Goal: Task Accomplishment & Management: Manage account settings

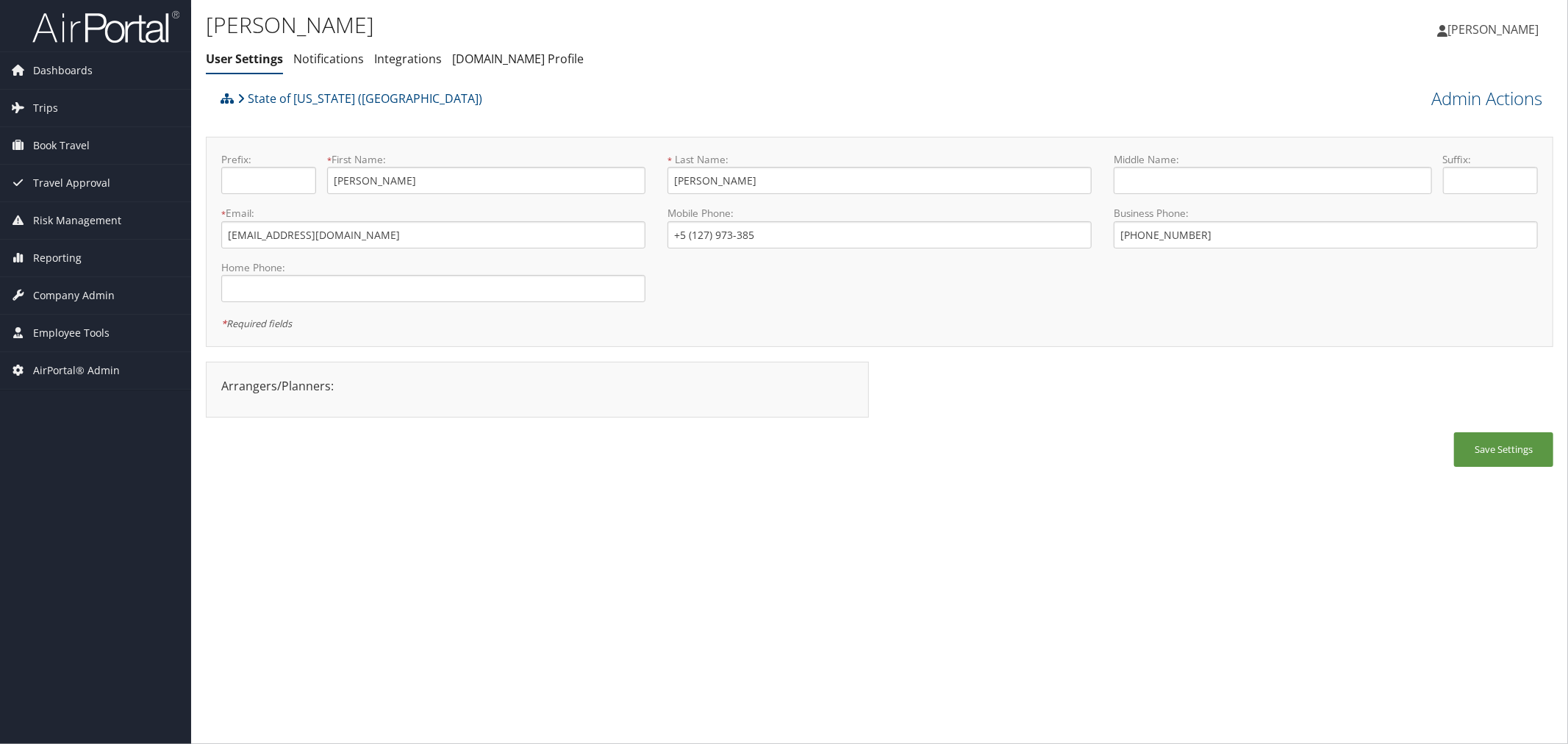
click at [612, 103] on div "State of [US_STATE] ([GEOGRAPHIC_DATA])" at bounding box center [711, 103] width 989 height 39
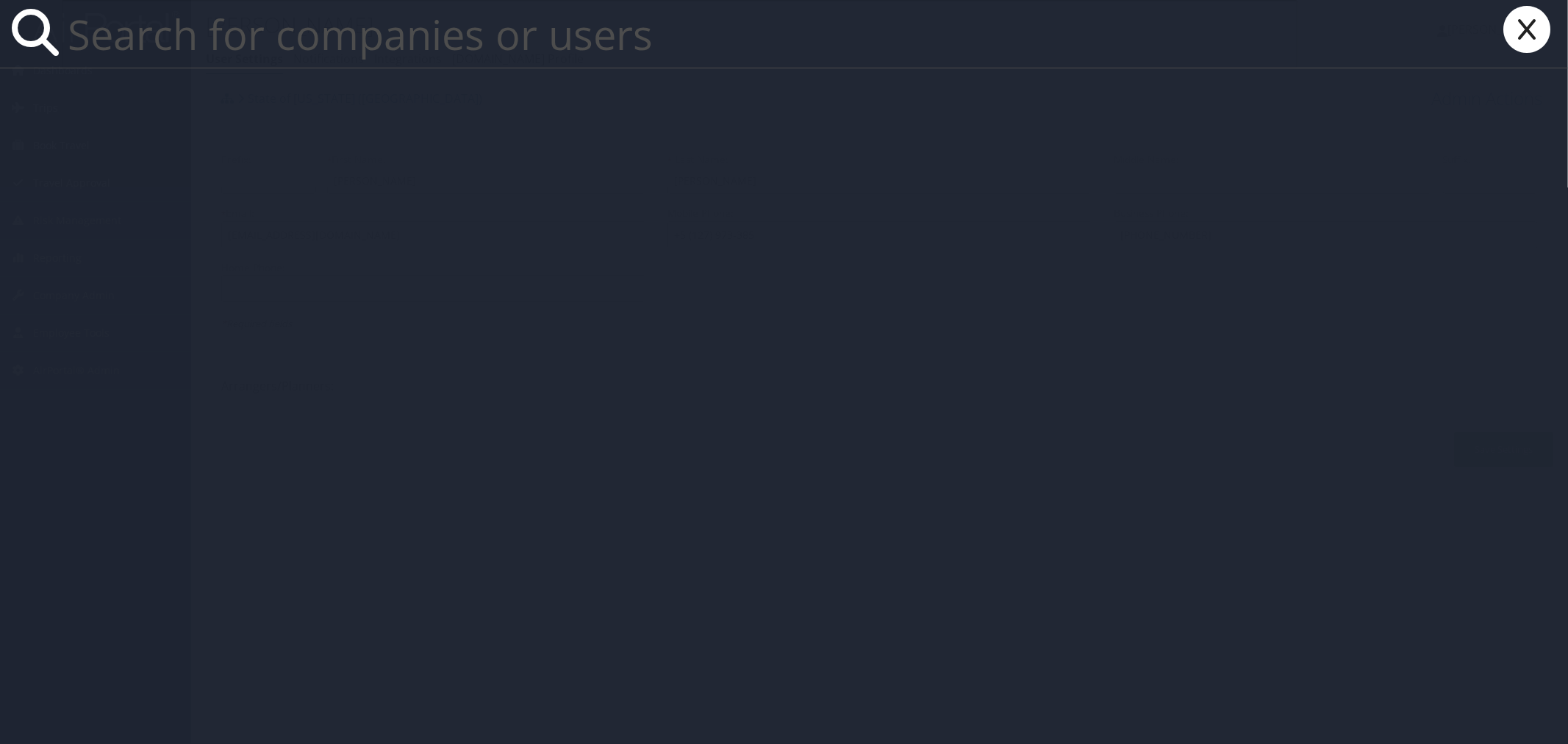
paste input "DriveCentric"
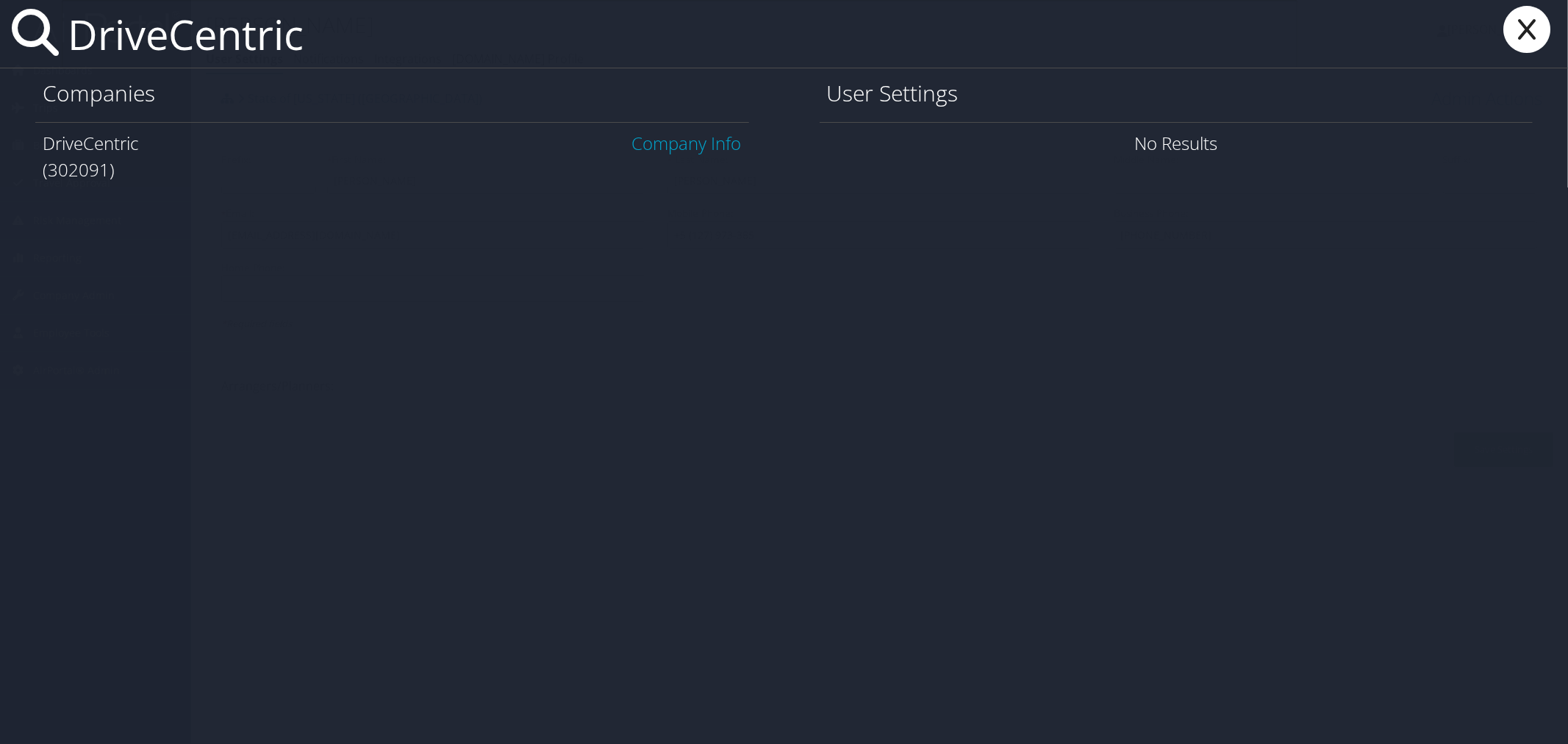
type input "DriveCentric"
click at [650, 142] on link "Company Info" at bounding box center [687, 143] width 109 height 24
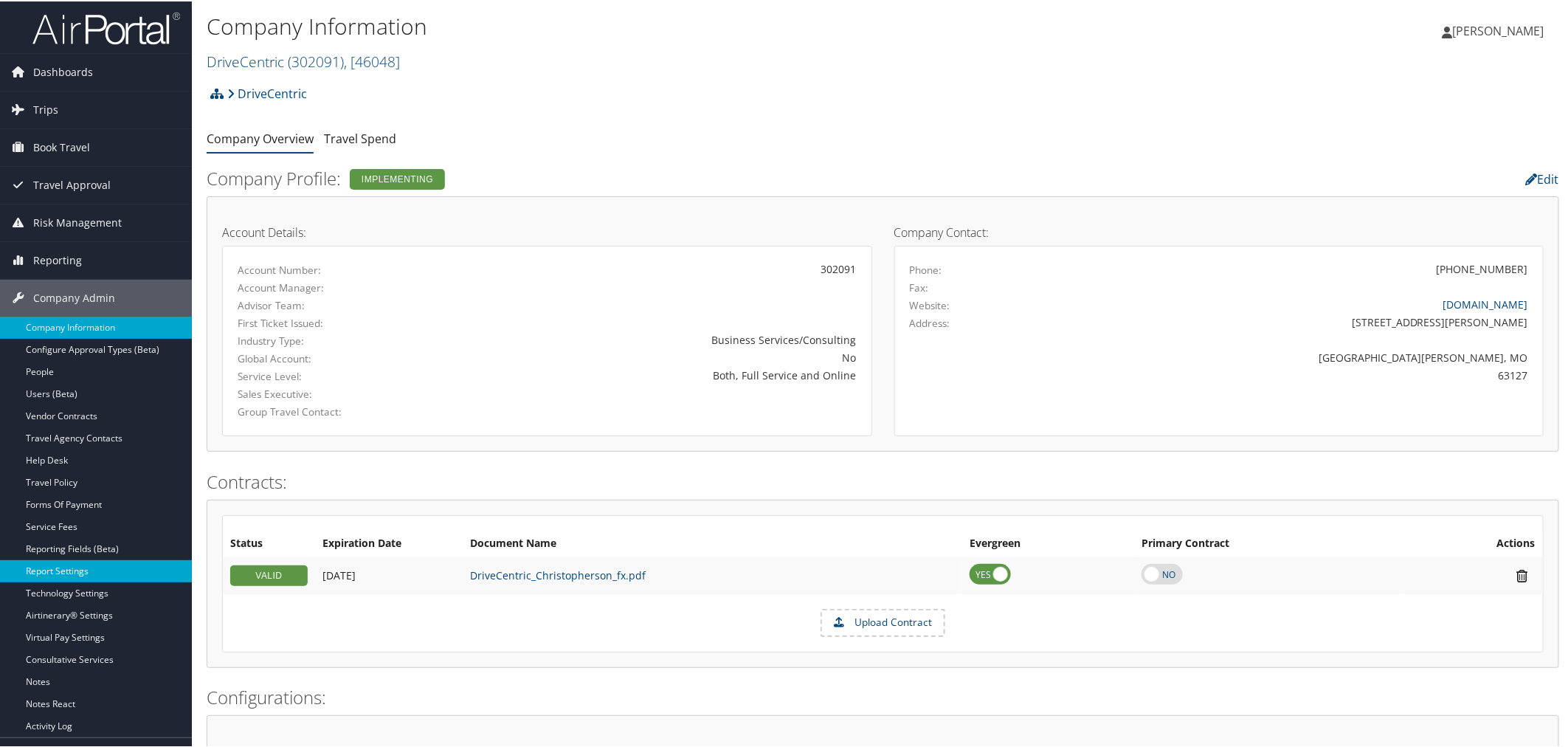
click at [76, 562] on link "Report Settings" at bounding box center [95, 569] width 191 height 22
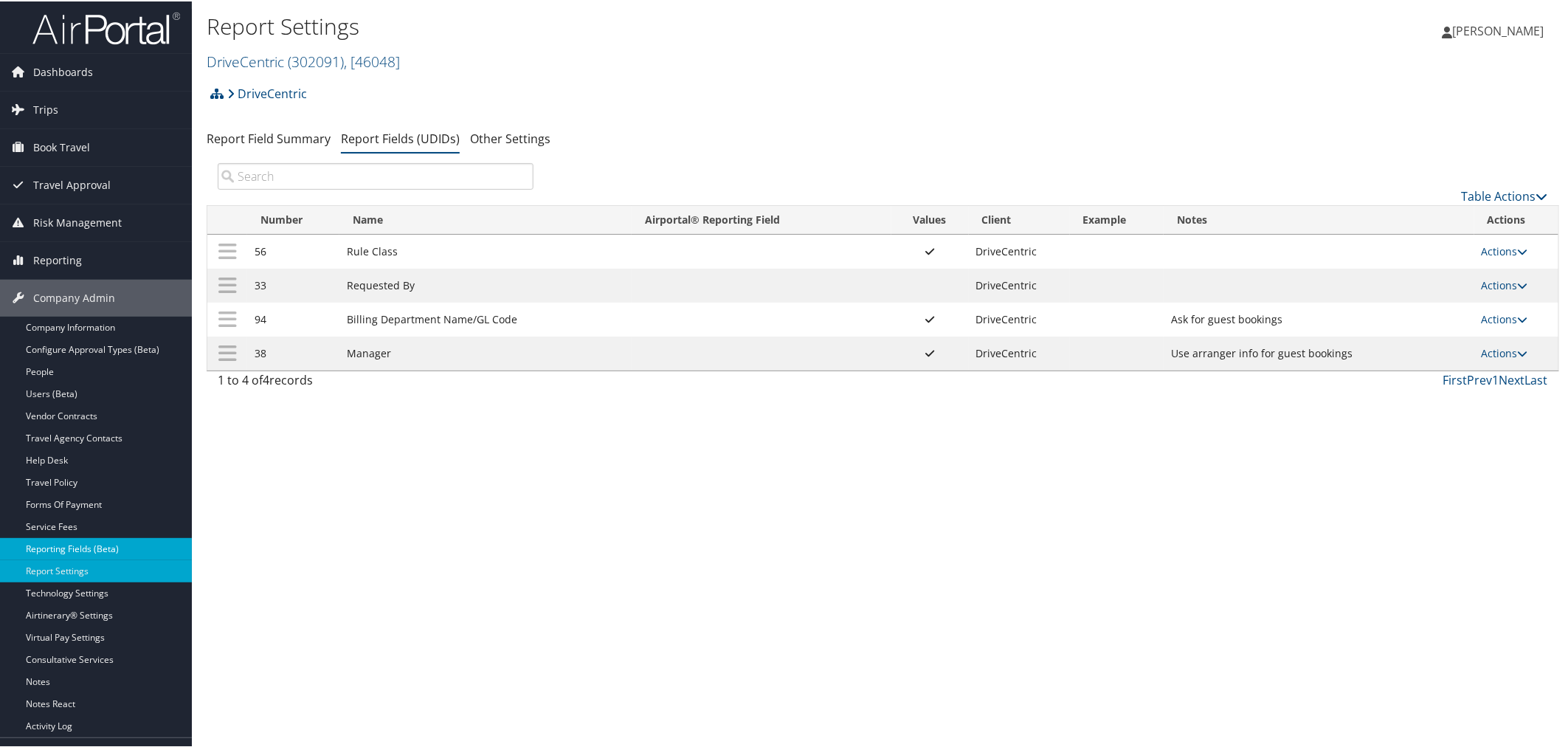
click at [71, 549] on link "Reporting Fields (Beta)" at bounding box center [95, 548] width 191 height 22
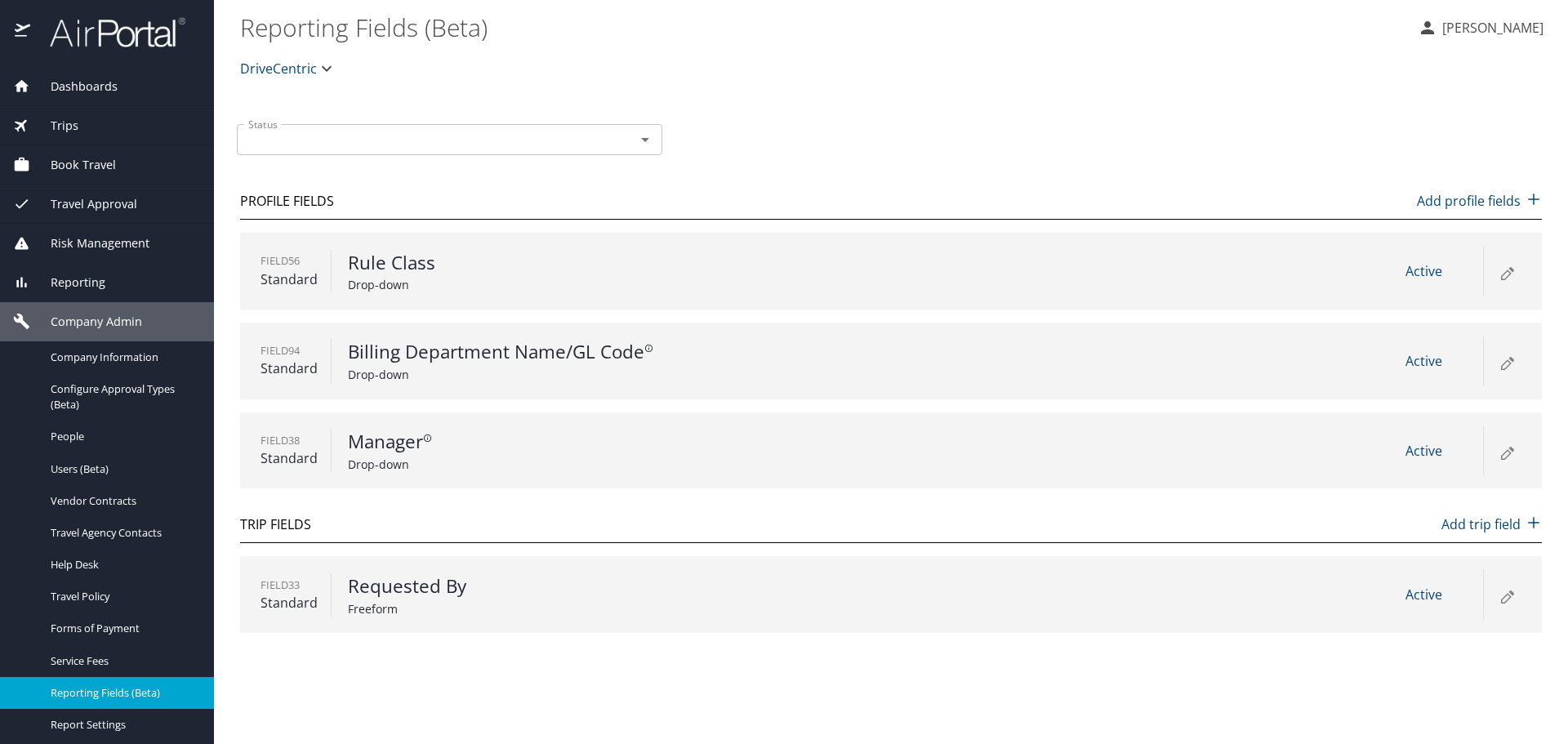
click at [1505, 270] on icon at bounding box center [1506, 272] width 20 height 20
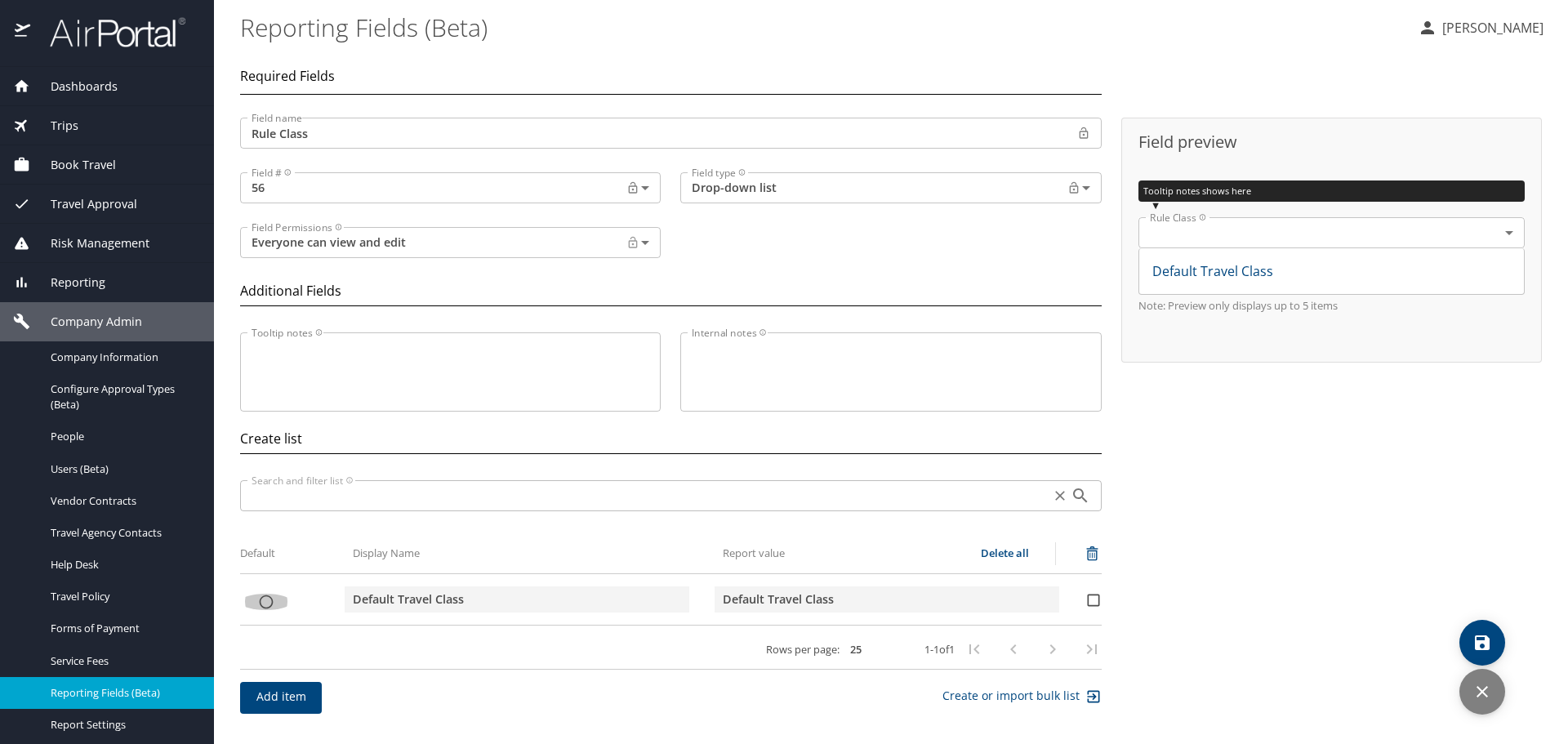
click at [260, 600] on input "list items" at bounding box center [266, 601] width 51 height 16
checkbox input "true"
click at [544, 245] on body "Dashboards AirPortal 360™ Manager AirPortal 360™ Agent My Travel Dashboard Trip…" at bounding box center [784, 372] width 1568 height 744
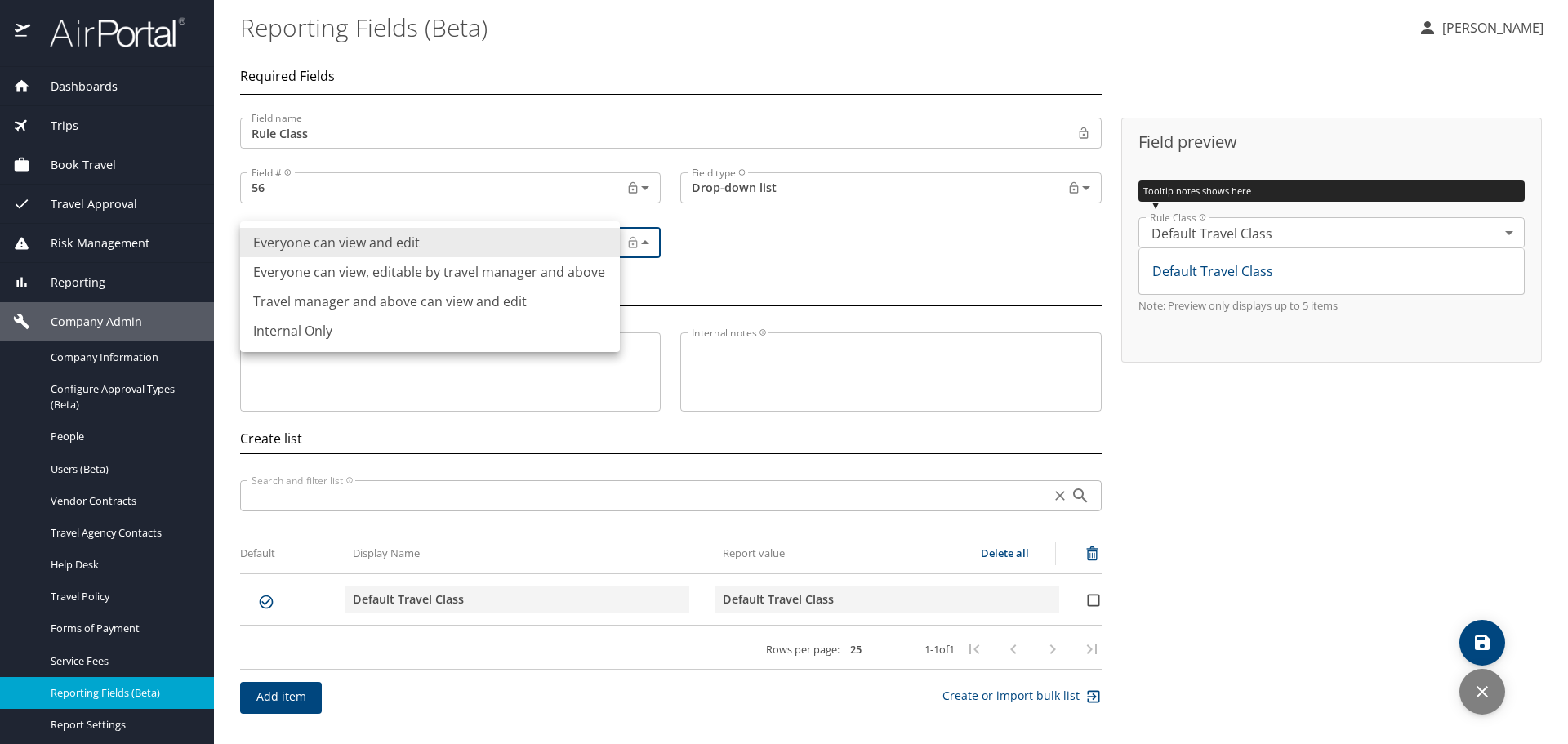
click at [451, 280] on li "Everyone can view, editable by travel manager and above" at bounding box center [430, 272] width 380 height 29
type input "Permissioned"
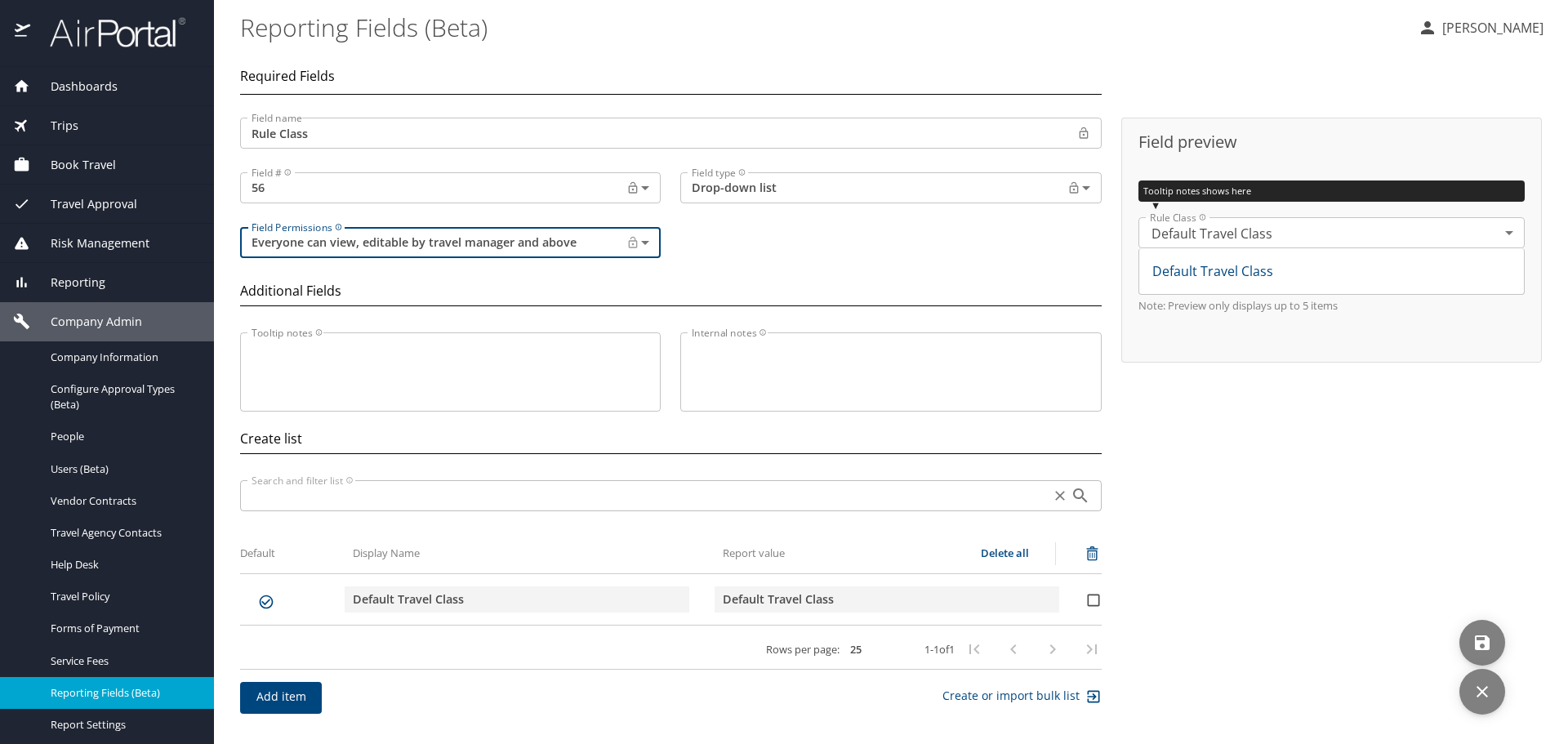
click at [1486, 636] on icon "save" at bounding box center [1482, 642] width 20 height 20
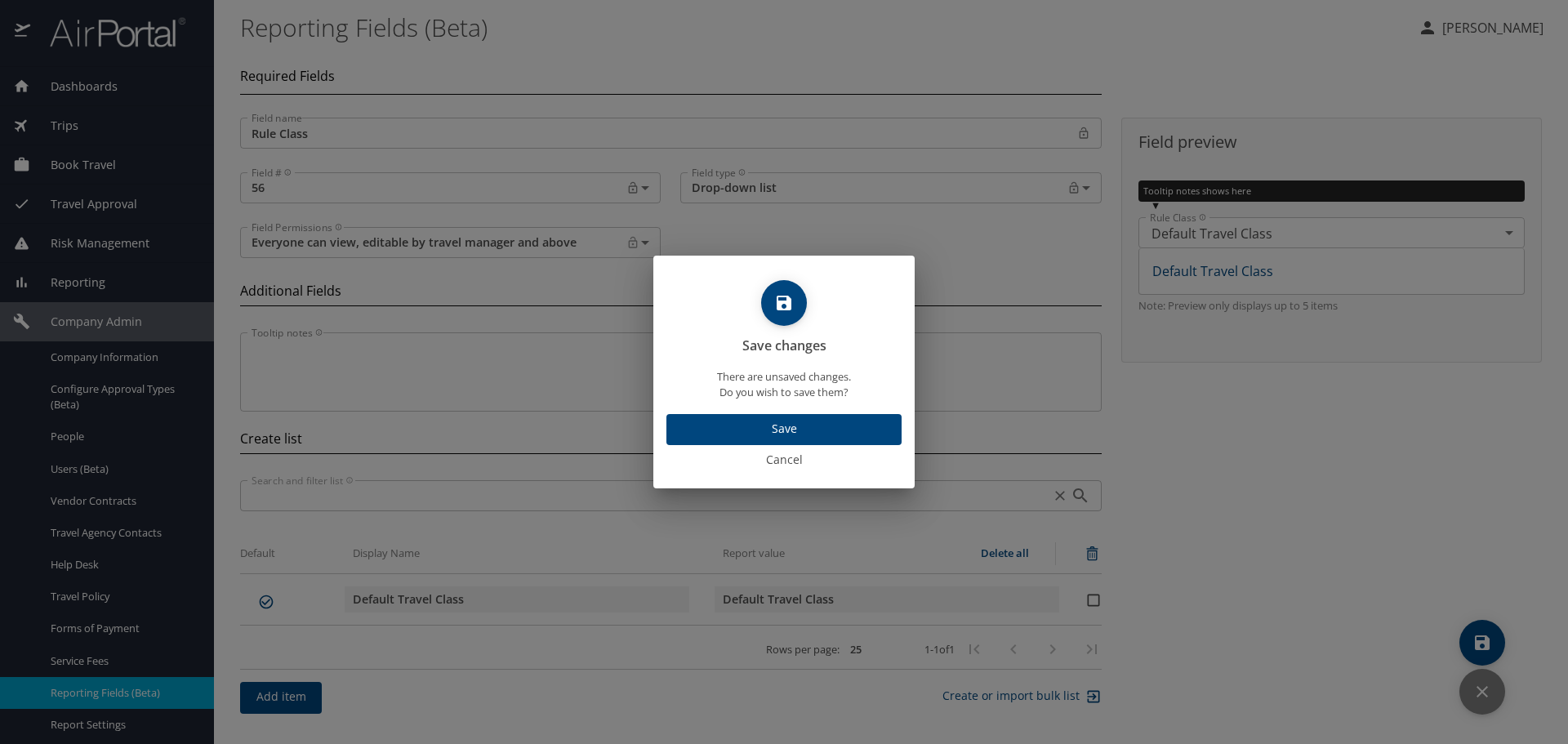
click at [827, 432] on span "Save" at bounding box center [784, 429] width 209 height 20
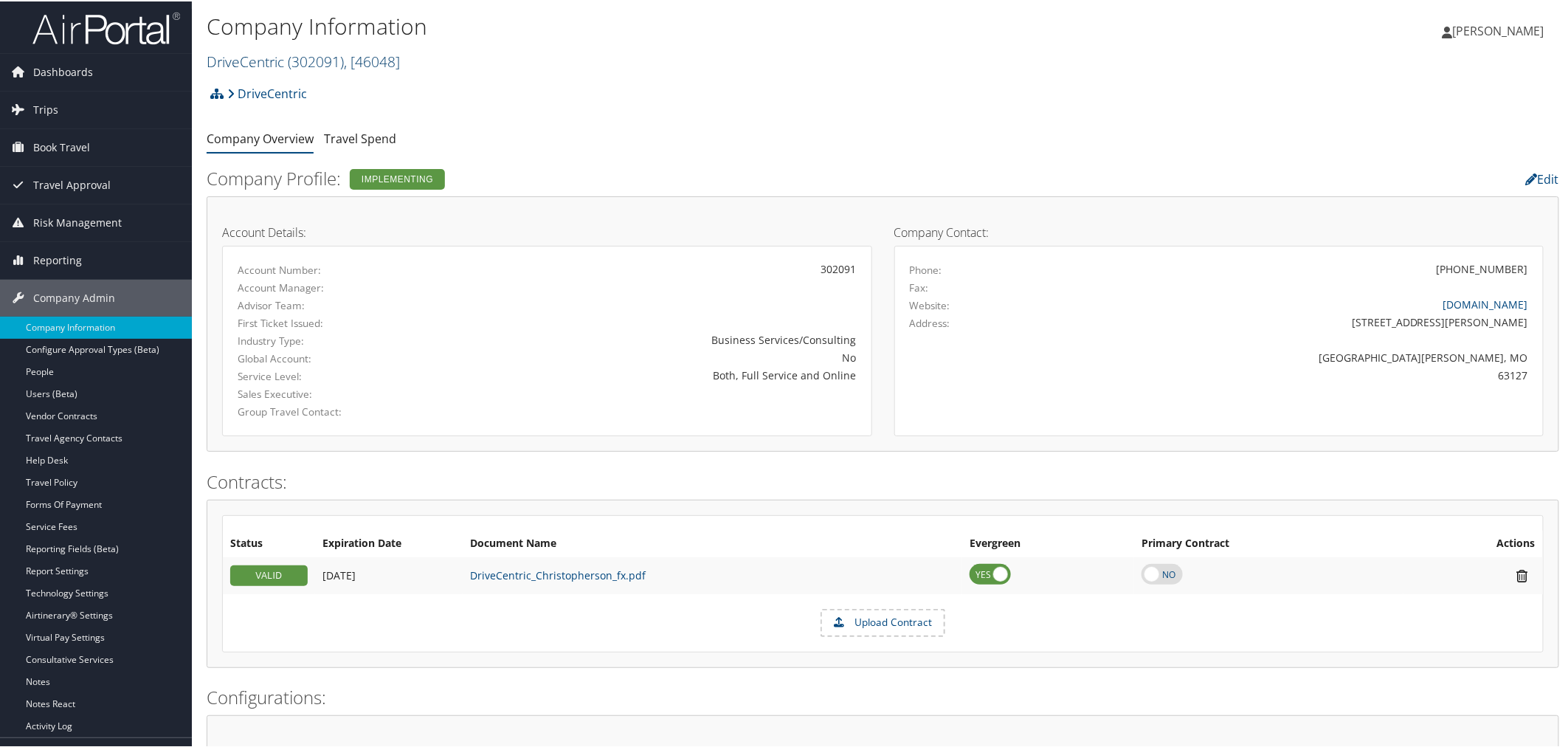
click at [290, 52] on span "( 302091 )" at bounding box center [315, 59] width 56 height 20
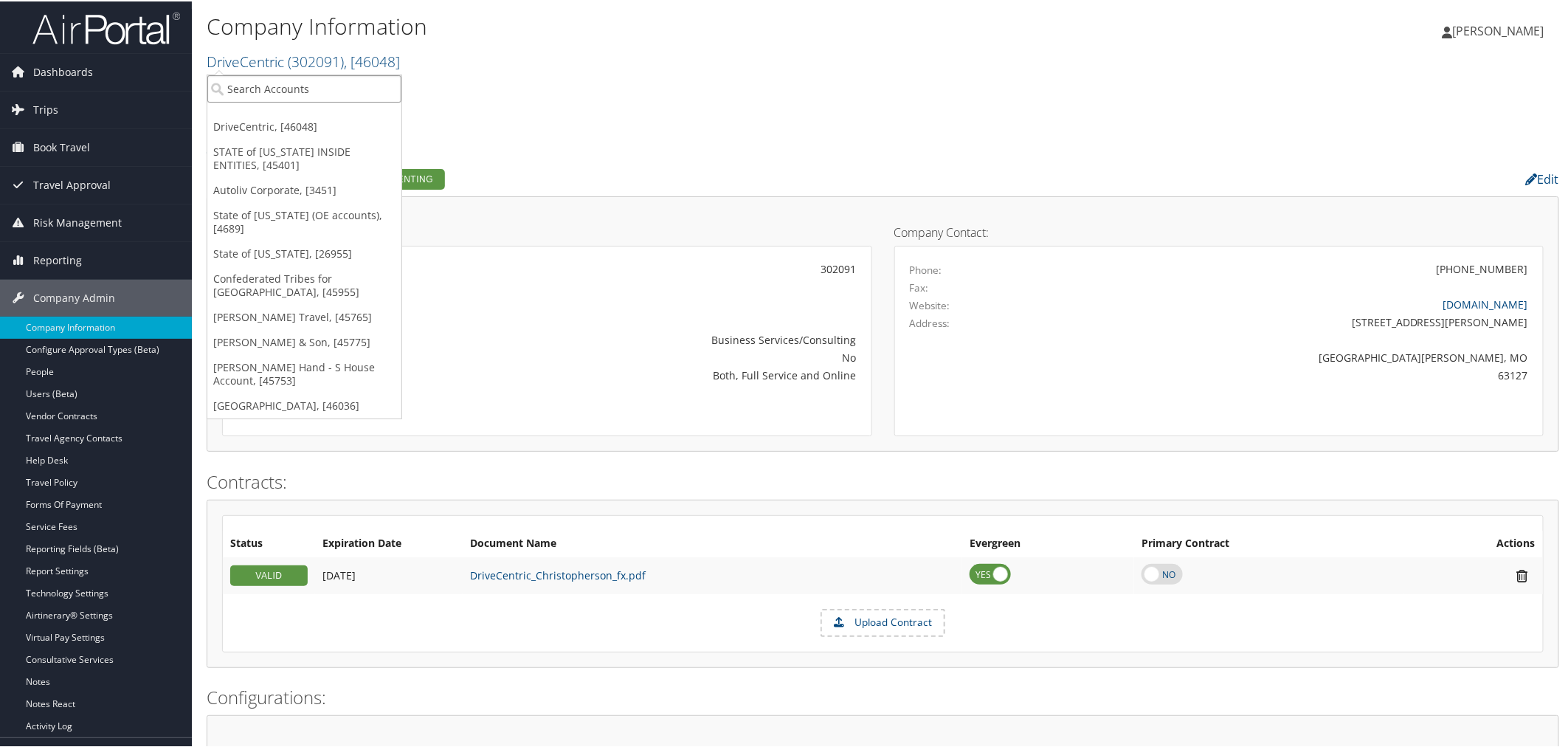
click at [275, 82] on input "search" at bounding box center [304, 88] width 194 height 27
paste input "Engage Locums"
type input "Engage Locums"
click at [289, 121] on div "Account" at bounding box center [315, 127] width 232 height 13
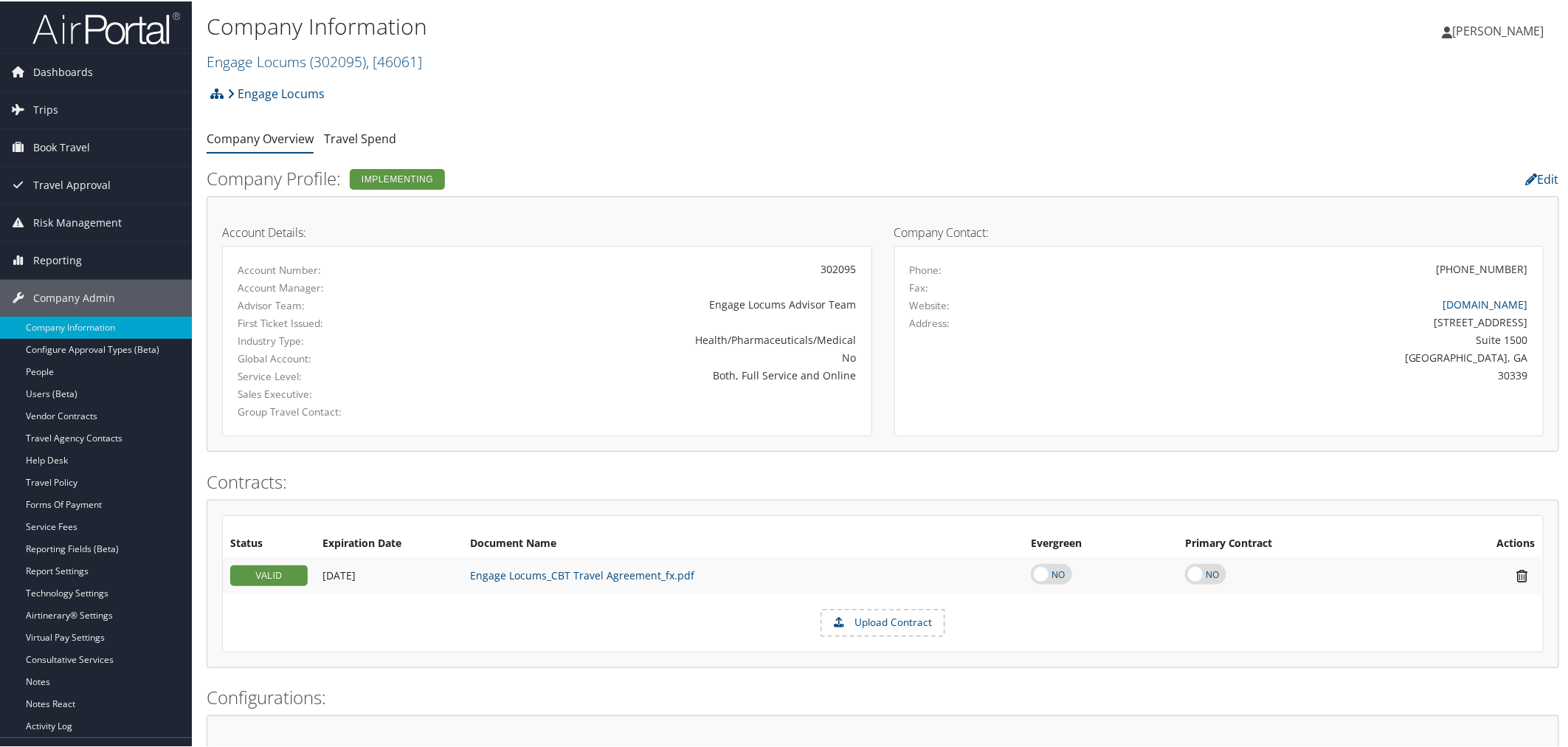
scroll to position [410, 0]
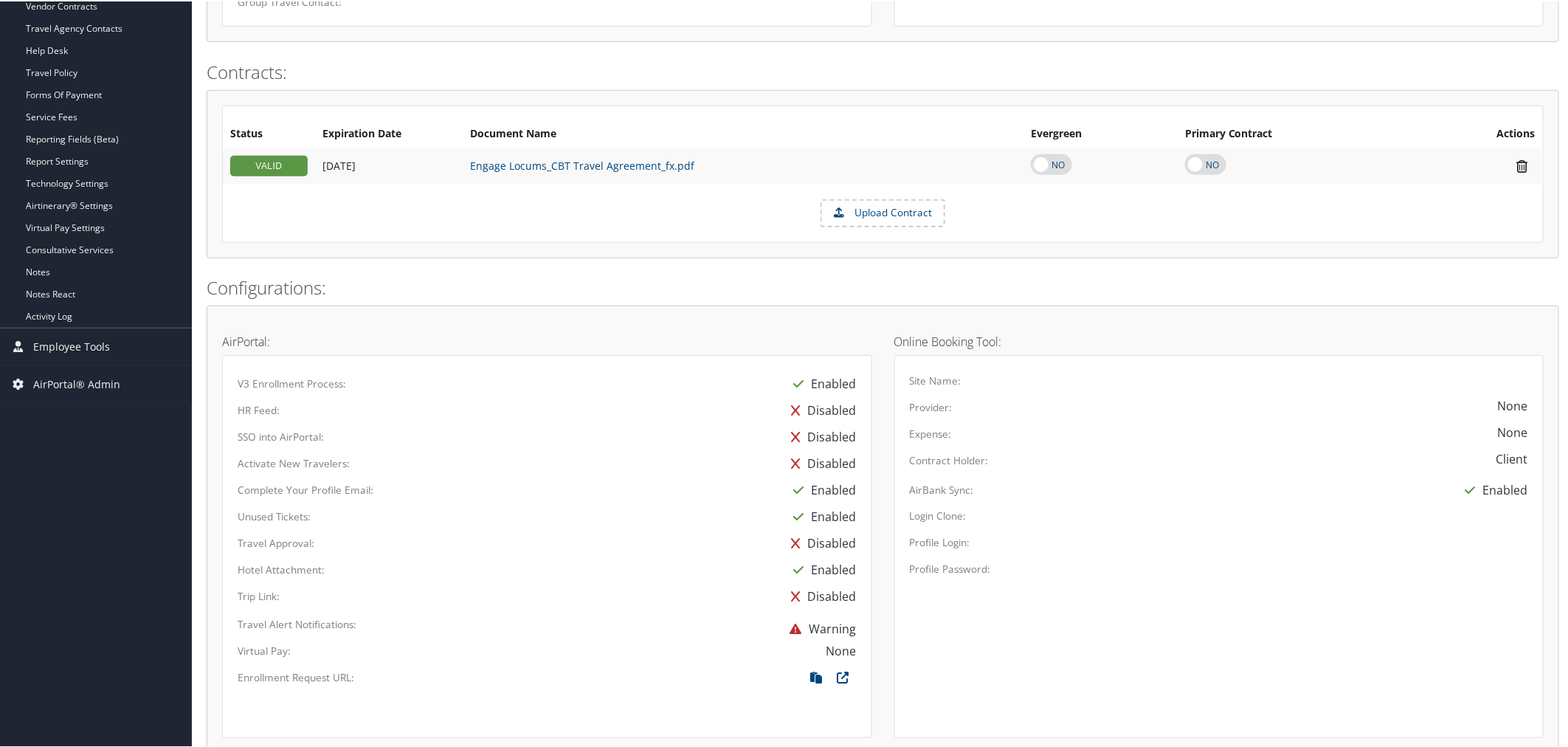
click at [422, 63] on h2 "Contracts:" at bounding box center [883, 70] width 1352 height 25
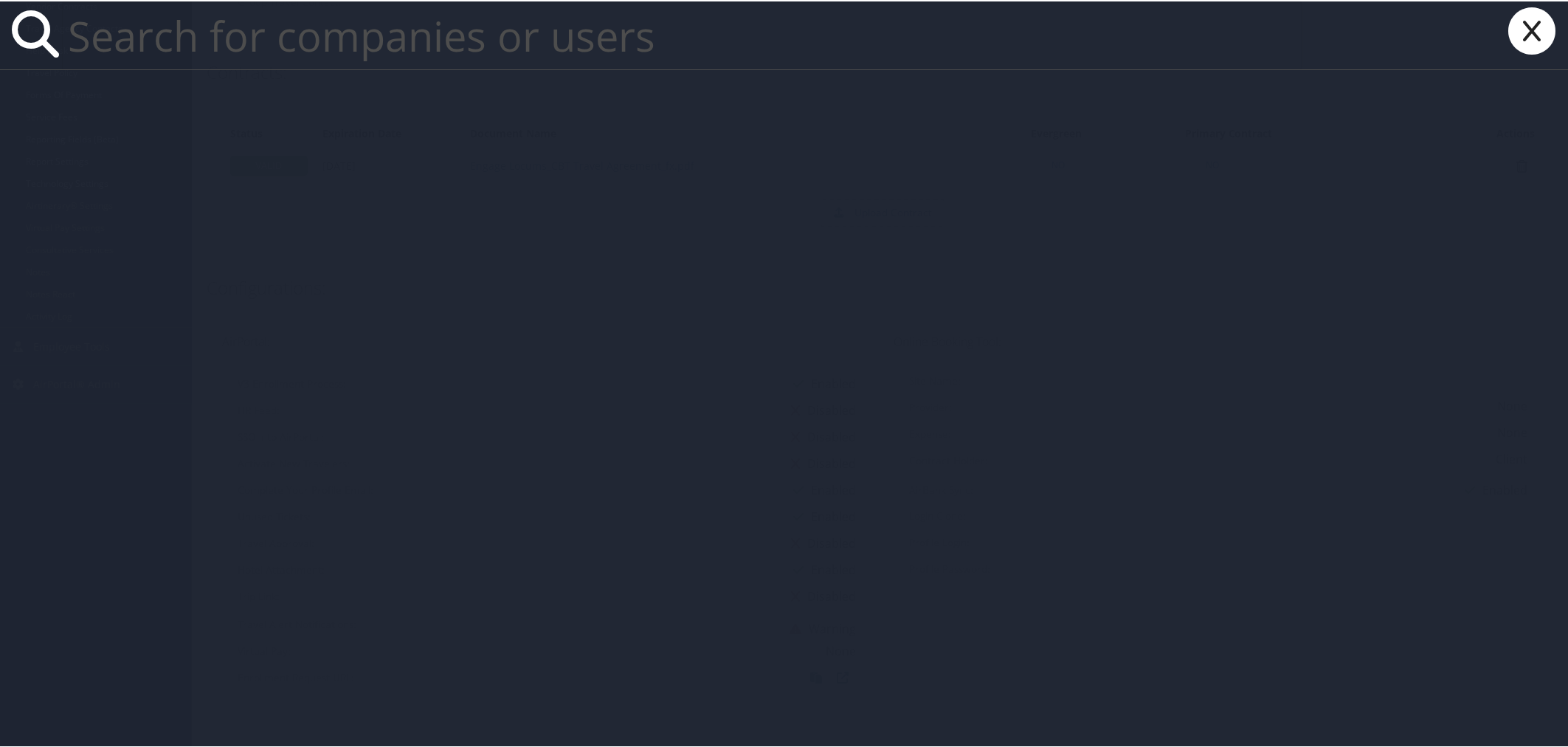
paste input "Kent Jorgense"
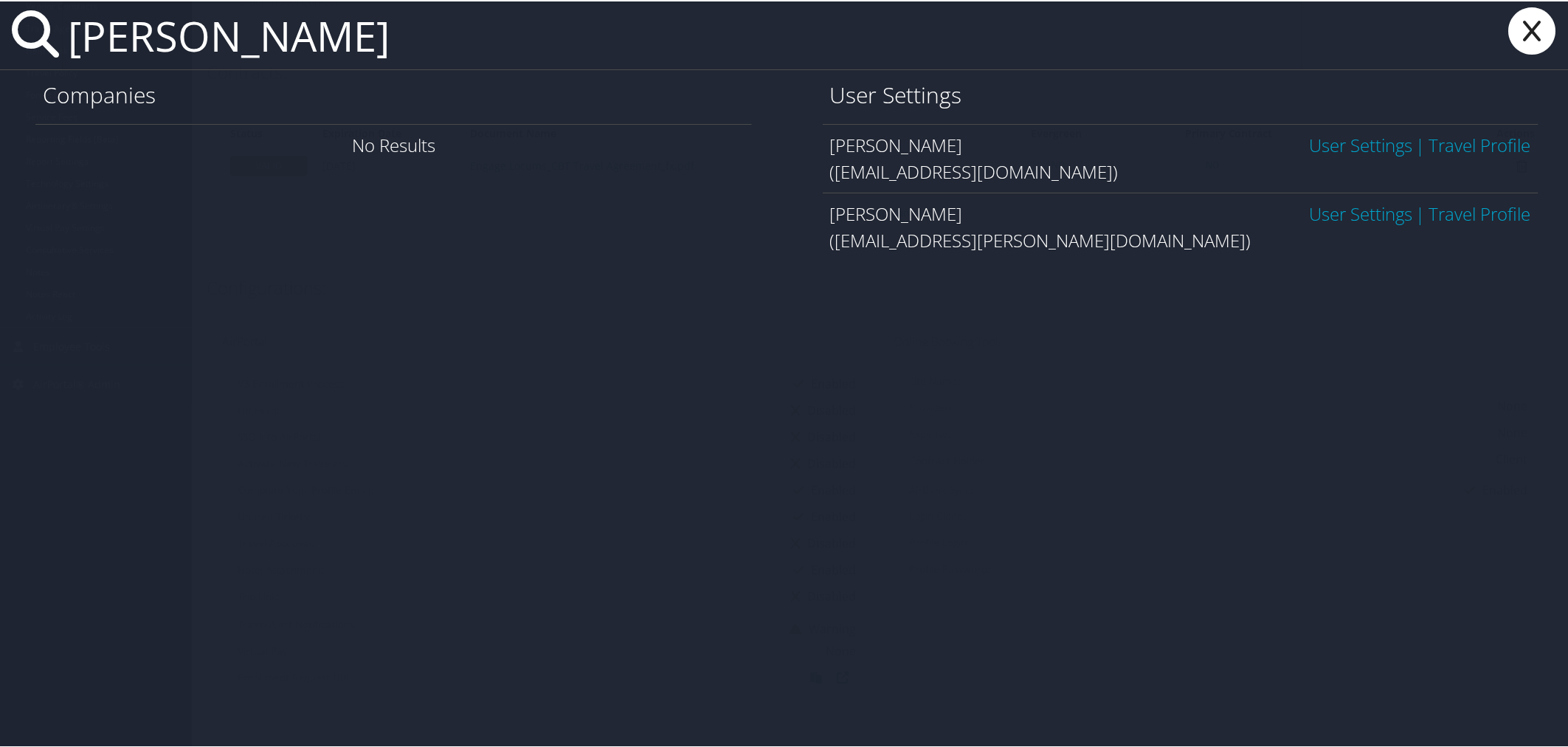
type input "Kent Jorgense"
click at [1309, 150] on link "User Settings" at bounding box center [1360, 143] width 103 height 24
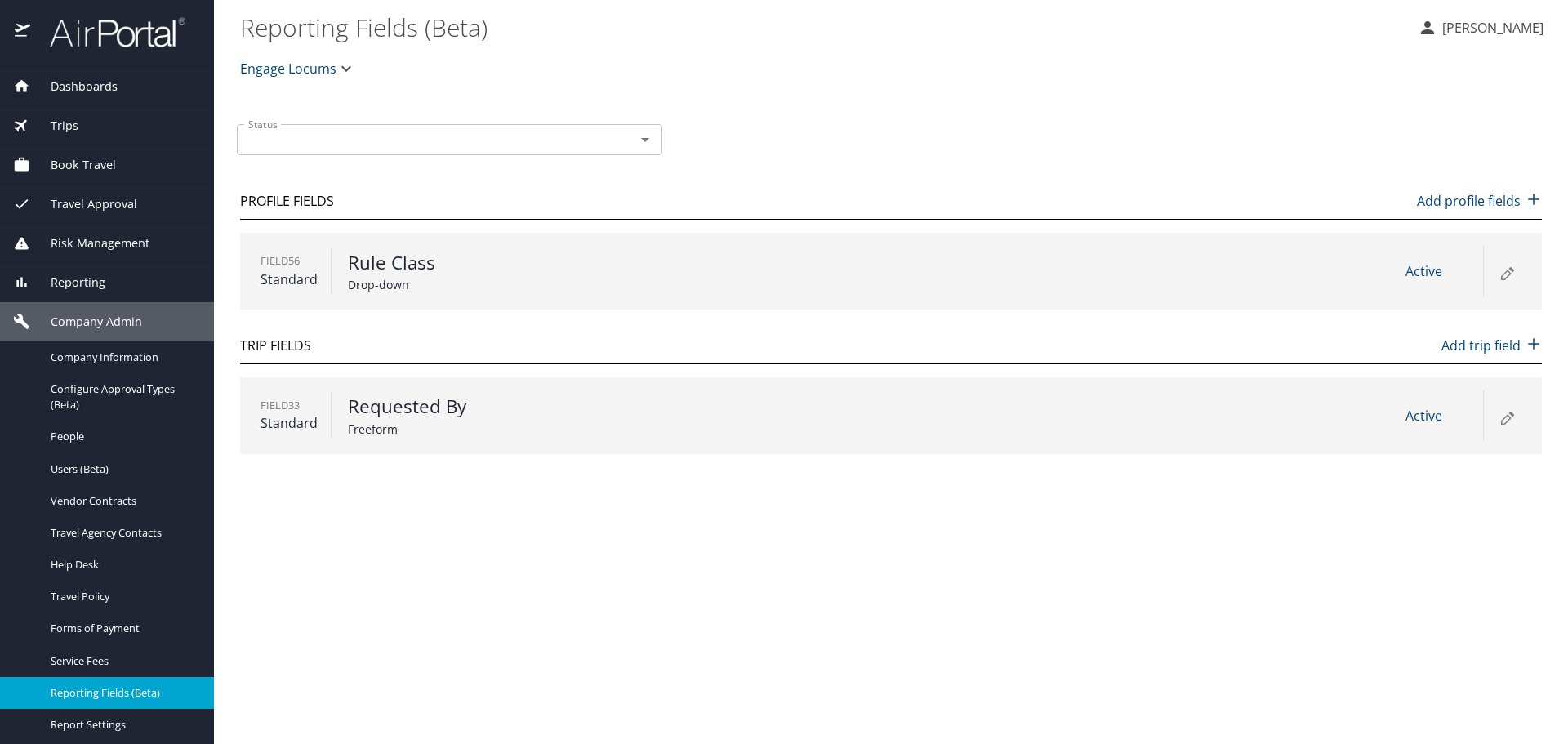
click at [1499, 275] on icon at bounding box center [1506, 272] width 20 height 20
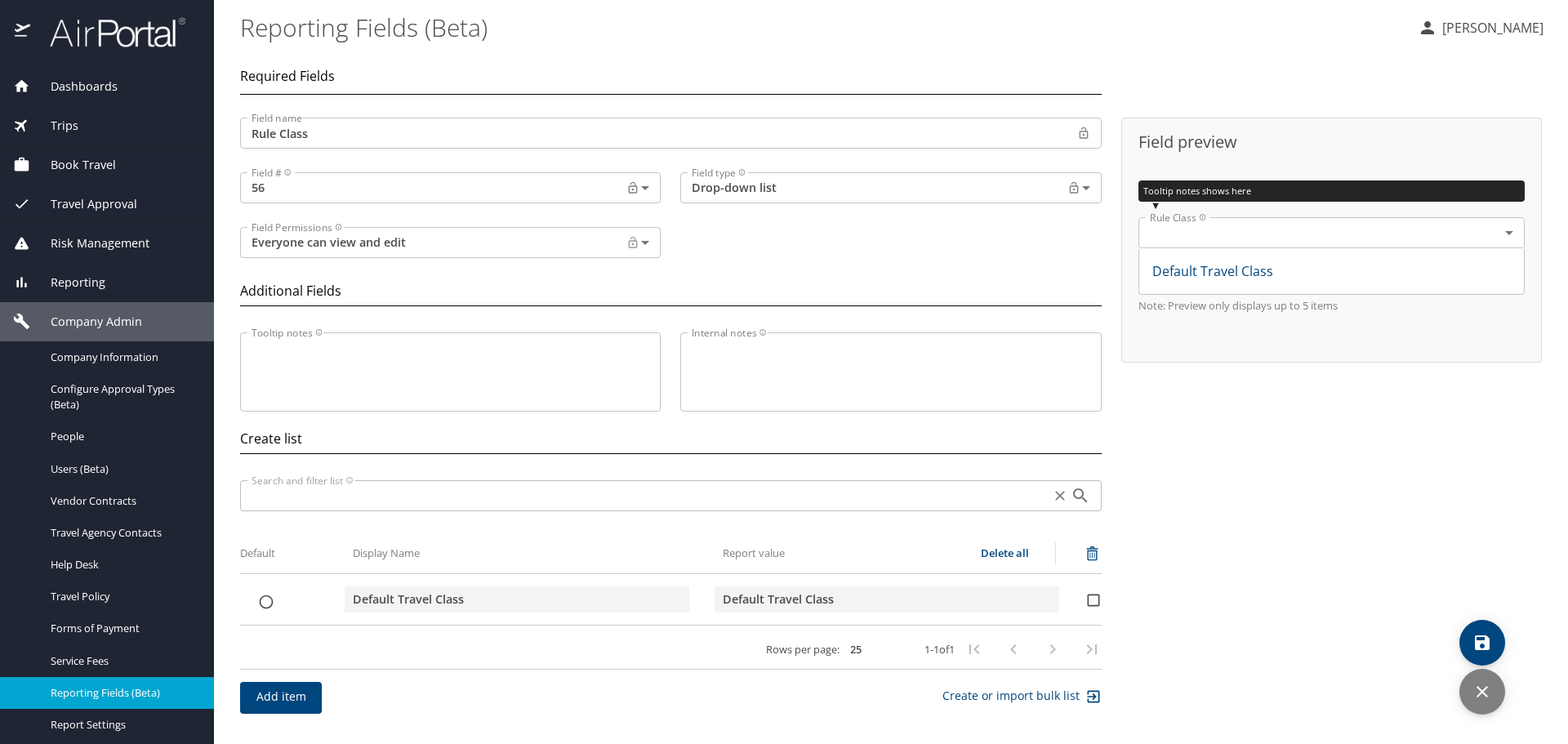
click at [265, 604] on input "list items" at bounding box center [266, 601] width 51 height 16
checkbox input "true"
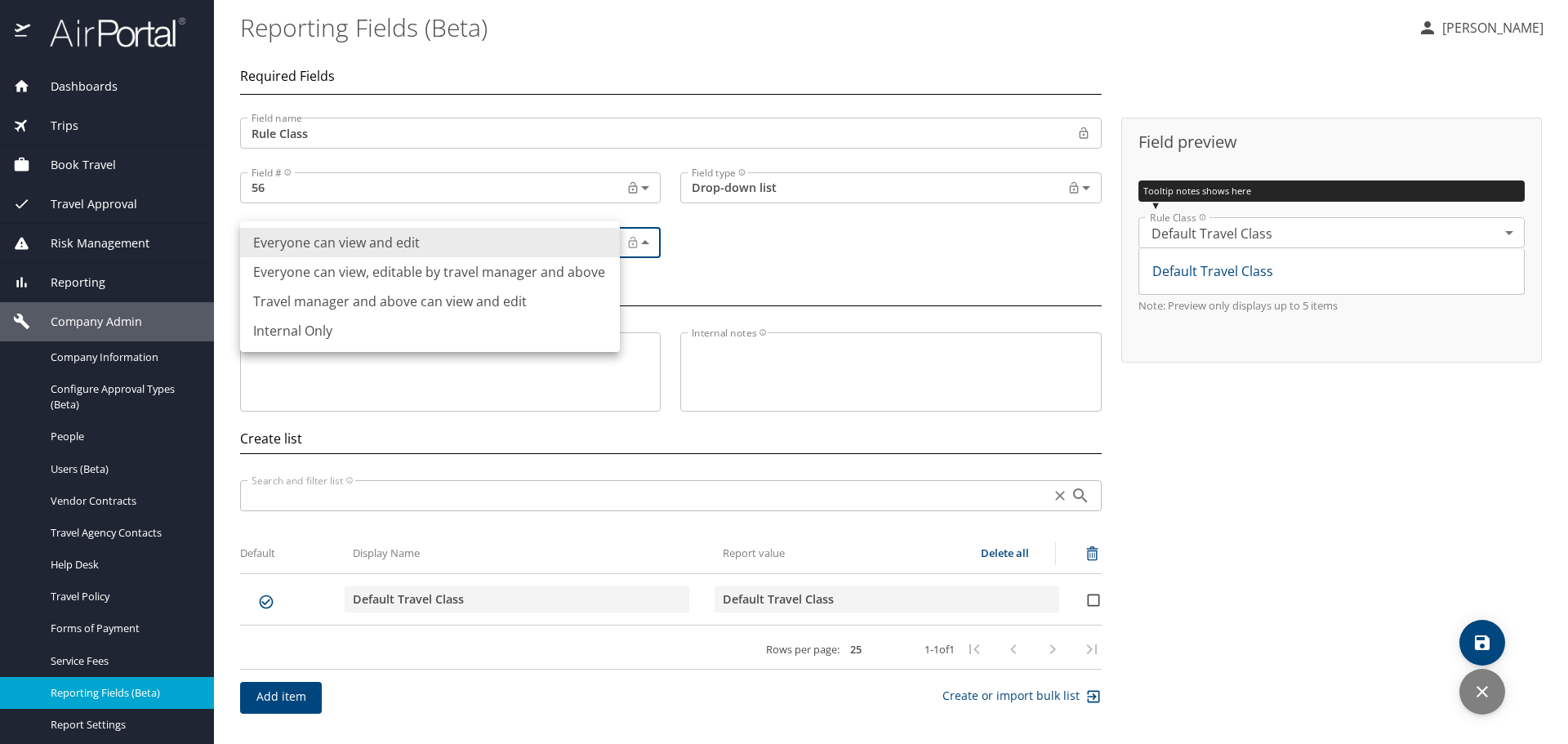
click at [550, 249] on body "Dashboards AirPortal 360™ Manager AirPortal 360™ Agent My Travel Dashboard Trip…" at bounding box center [784, 372] width 1568 height 744
click at [469, 275] on li "Everyone can view, editable by travel manager and above" at bounding box center [430, 272] width 380 height 29
type input "Permissioned"
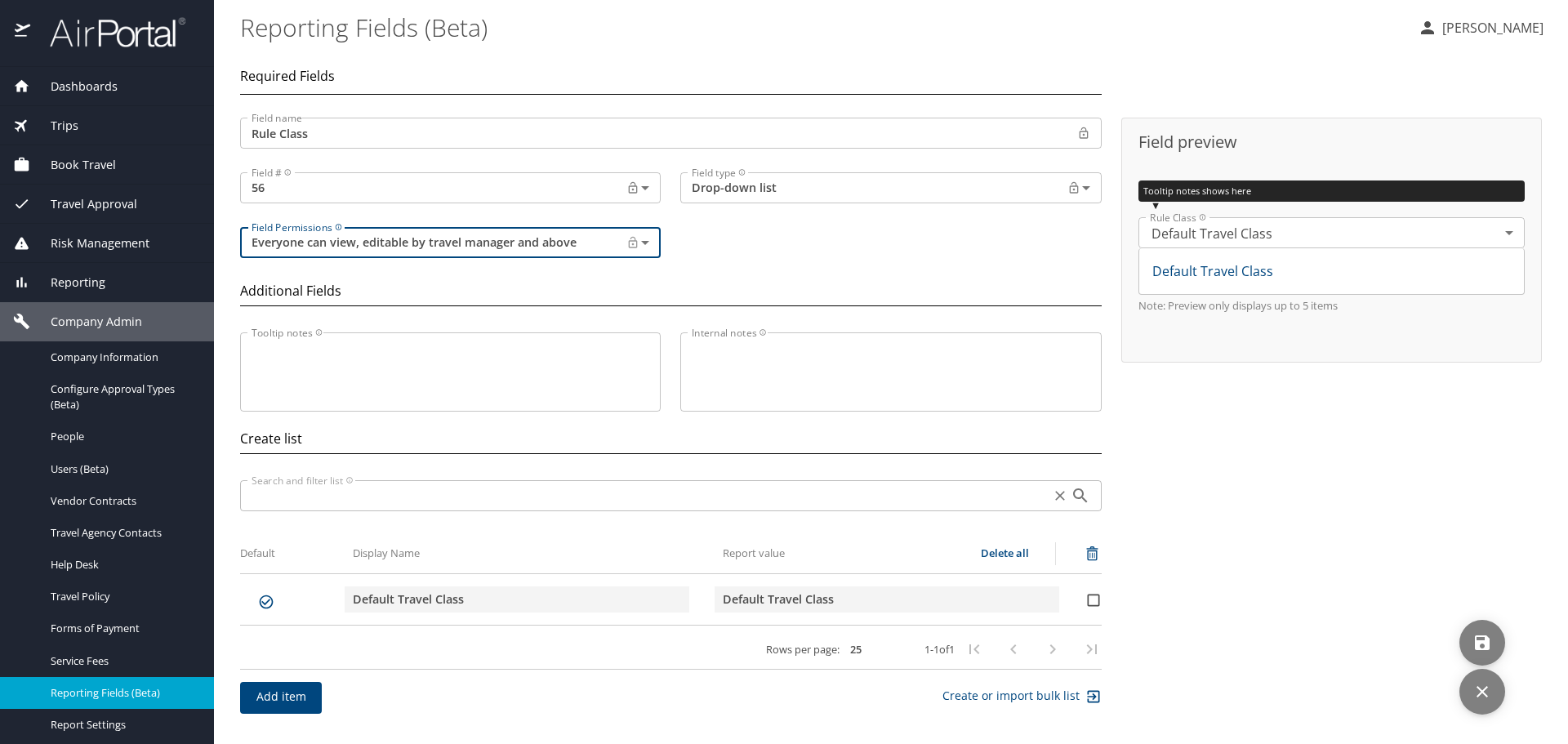
click at [1482, 640] on icon "save" at bounding box center [1482, 642] width 14 height 14
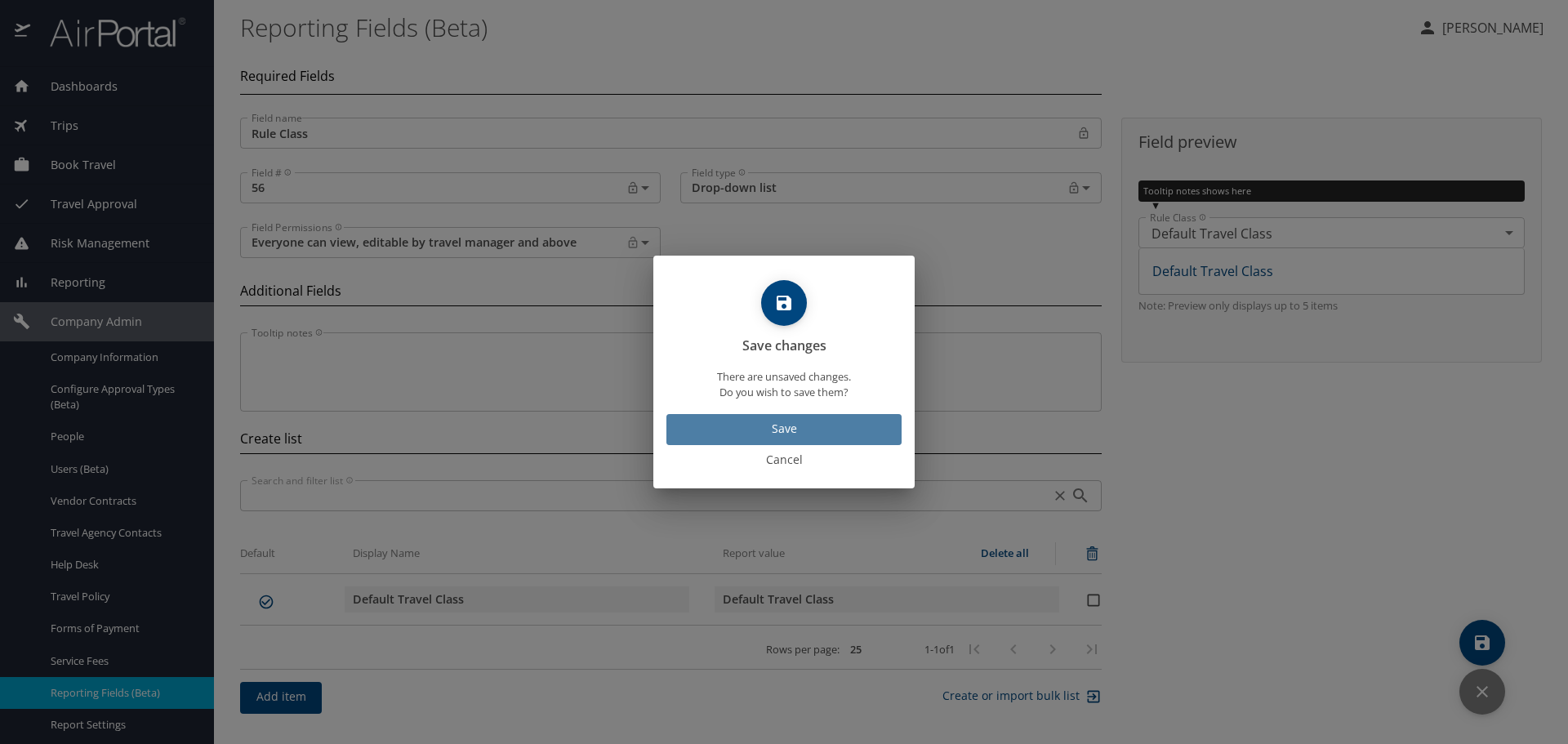
click at [799, 423] on span "Save" at bounding box center [784, 429] width 209 height 20
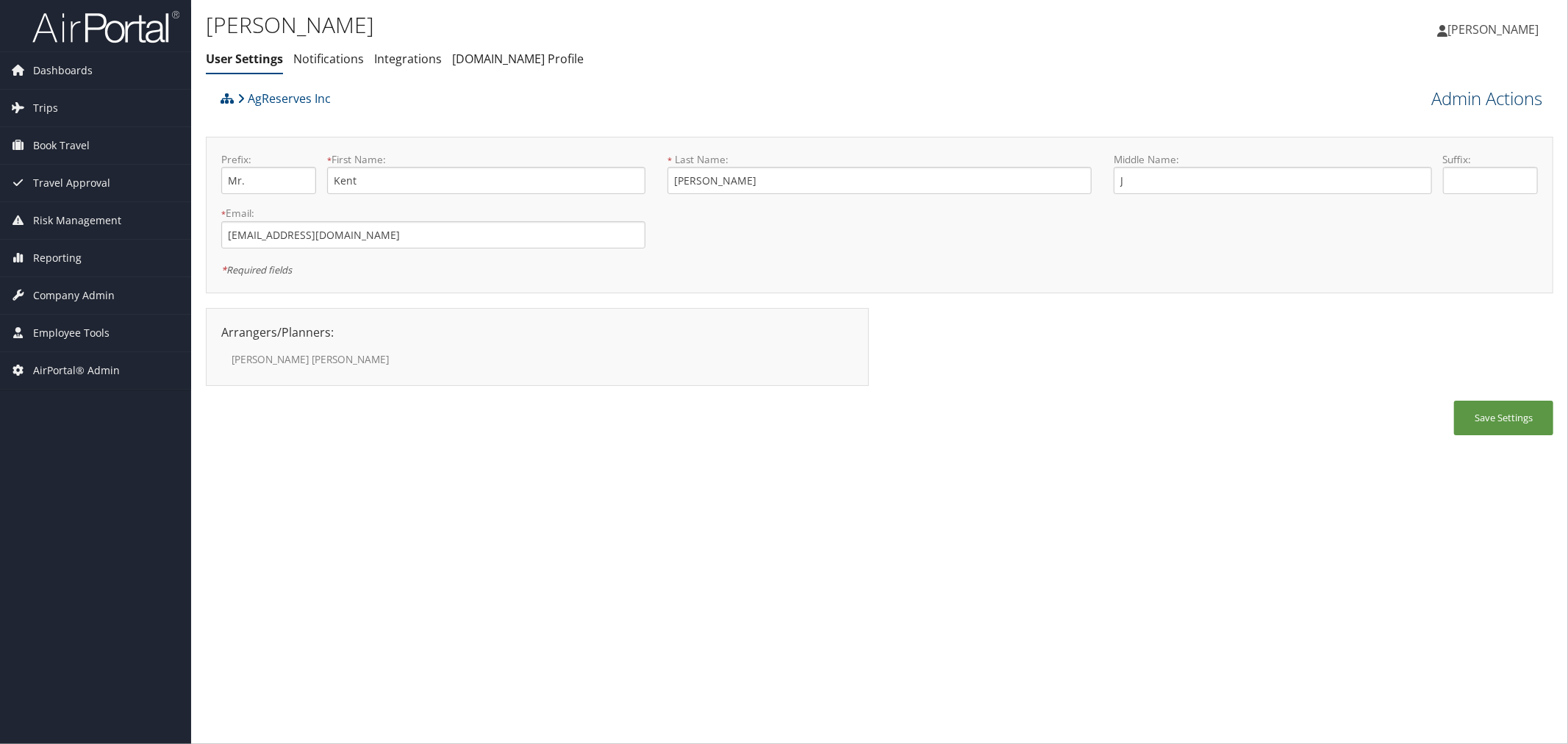
click at [1474, 102] on link "Admin Actions" at bounding box center [1487, 98] width 111 height 25
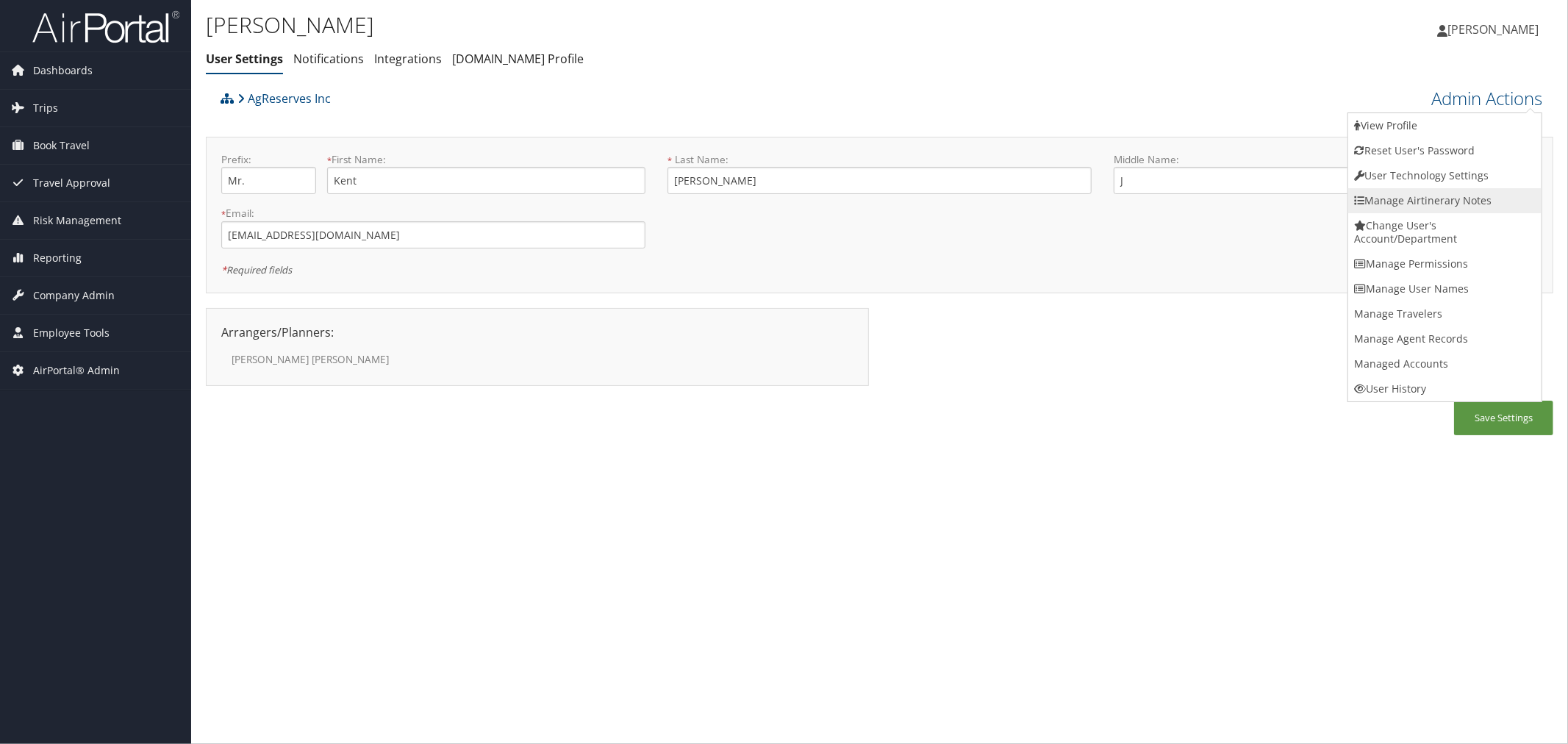
click at [1422, 193] on link "Manage Airtinerary Notes" at bounding box center [1445, 200] width 193 height 25
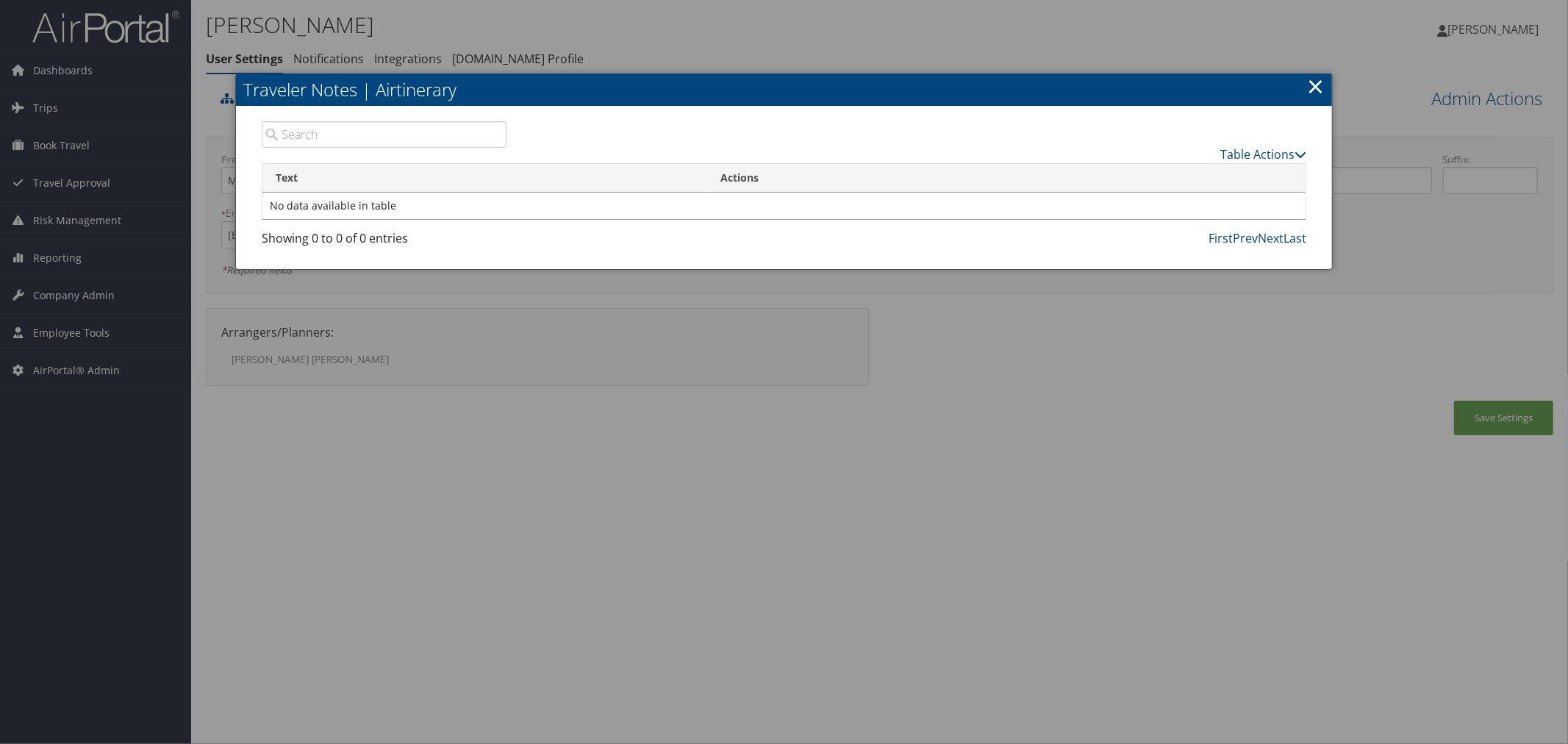
click at [1323, 91] on link "×" at bounding box center [1316, 86] width 17 height 29
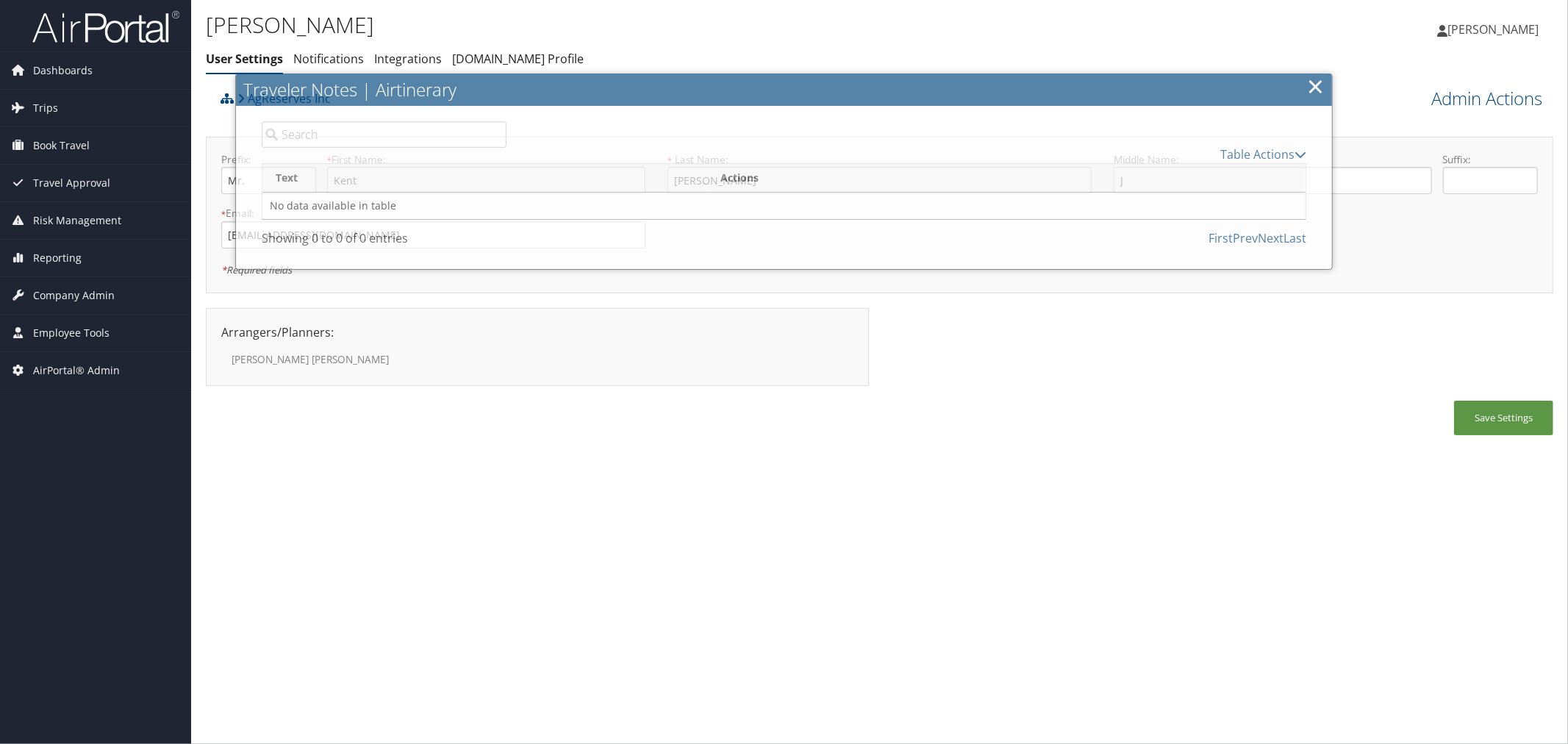
click at [1420, 98] on div "Admin Actions View Profile Reset User's Password Confirm Reset User's Password …" at bounding box center [1385, 97] width 337 height 27
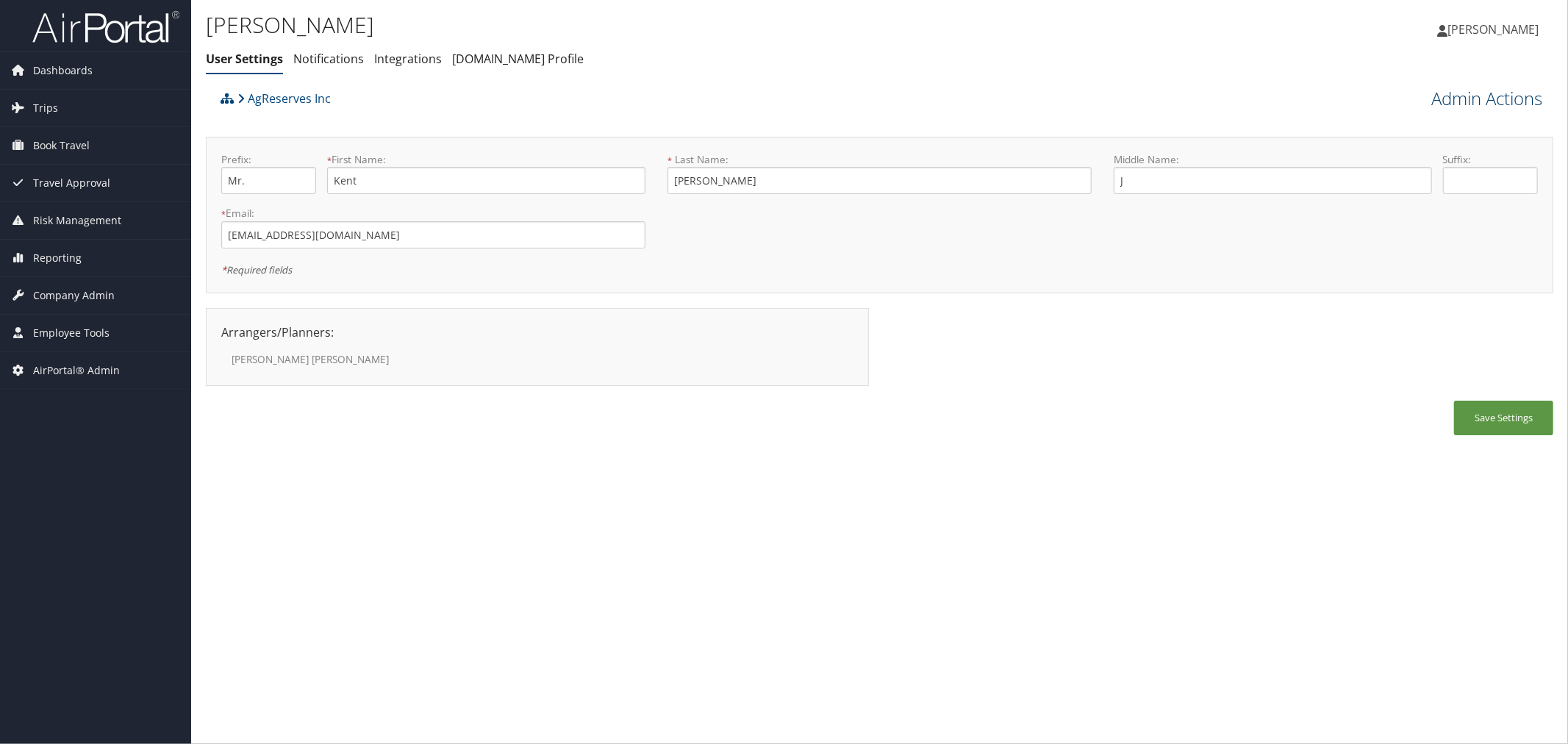
click at [1453, 100] on link "Admin Actions" at bounding box center [1487, 98] width 111 height 25
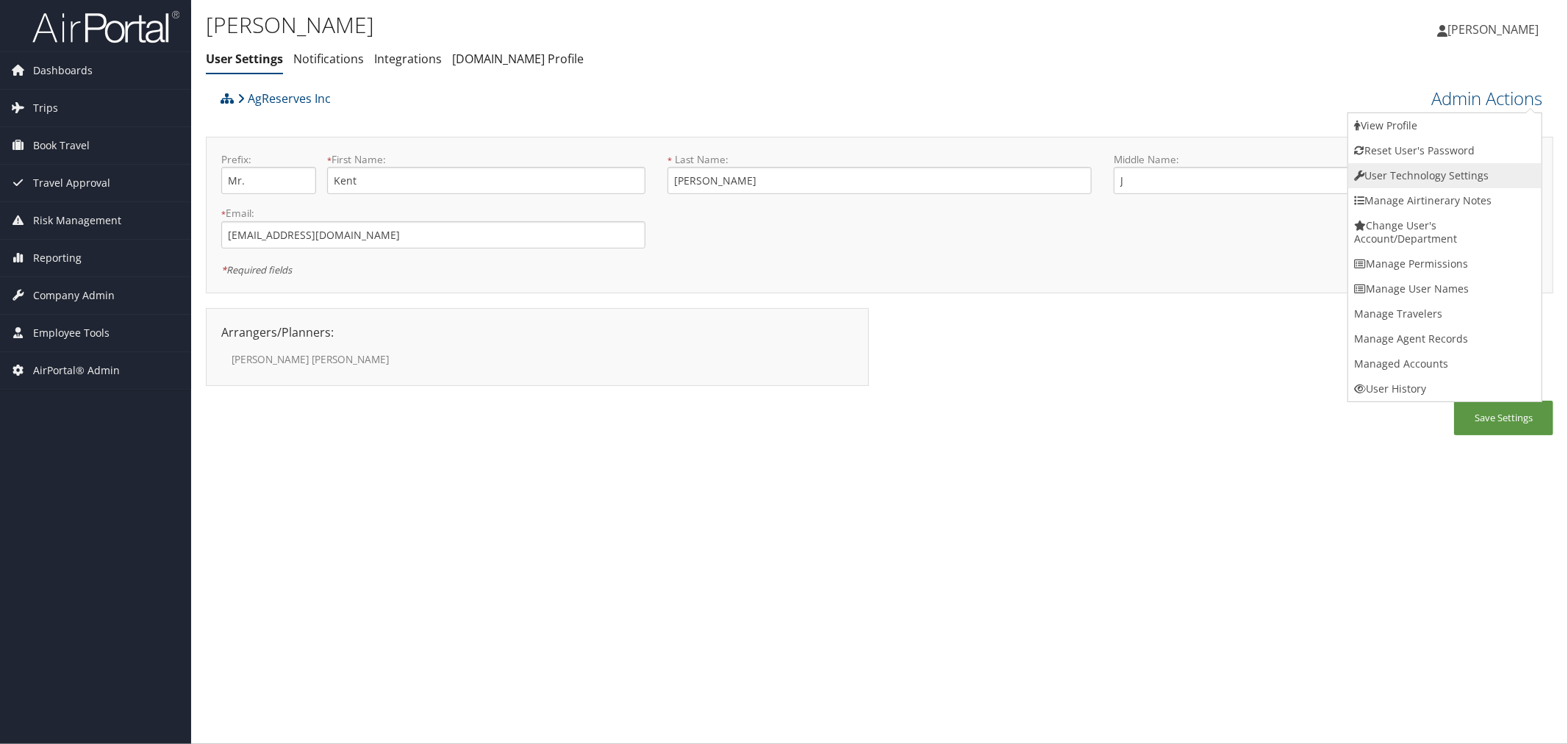
click at [1416, 164] on link "User Technology Settings" at bounding box center [1445, 175] width 193 height 25
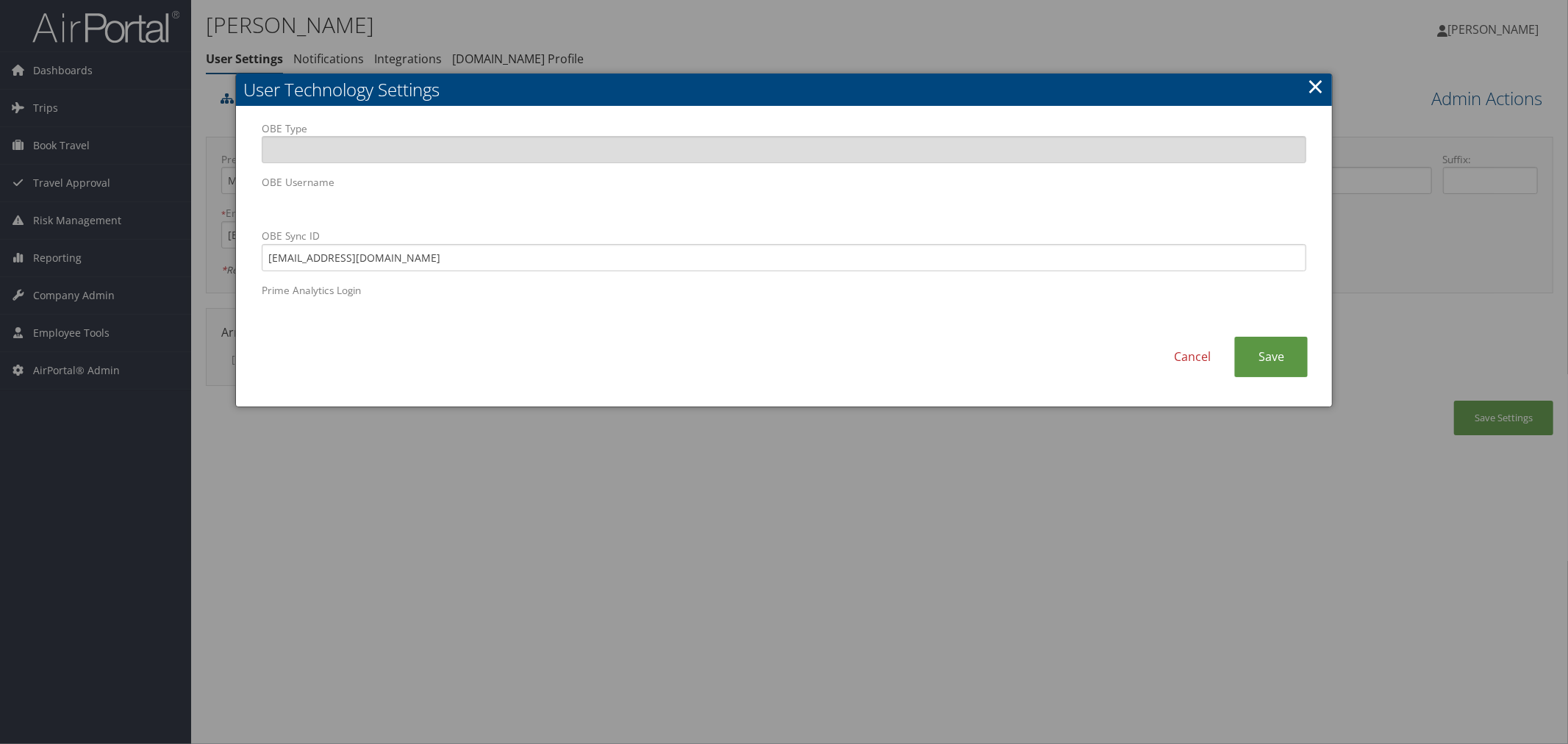
click at [753, 43] on div at bounding box center [784, 372] width 1568 height 744
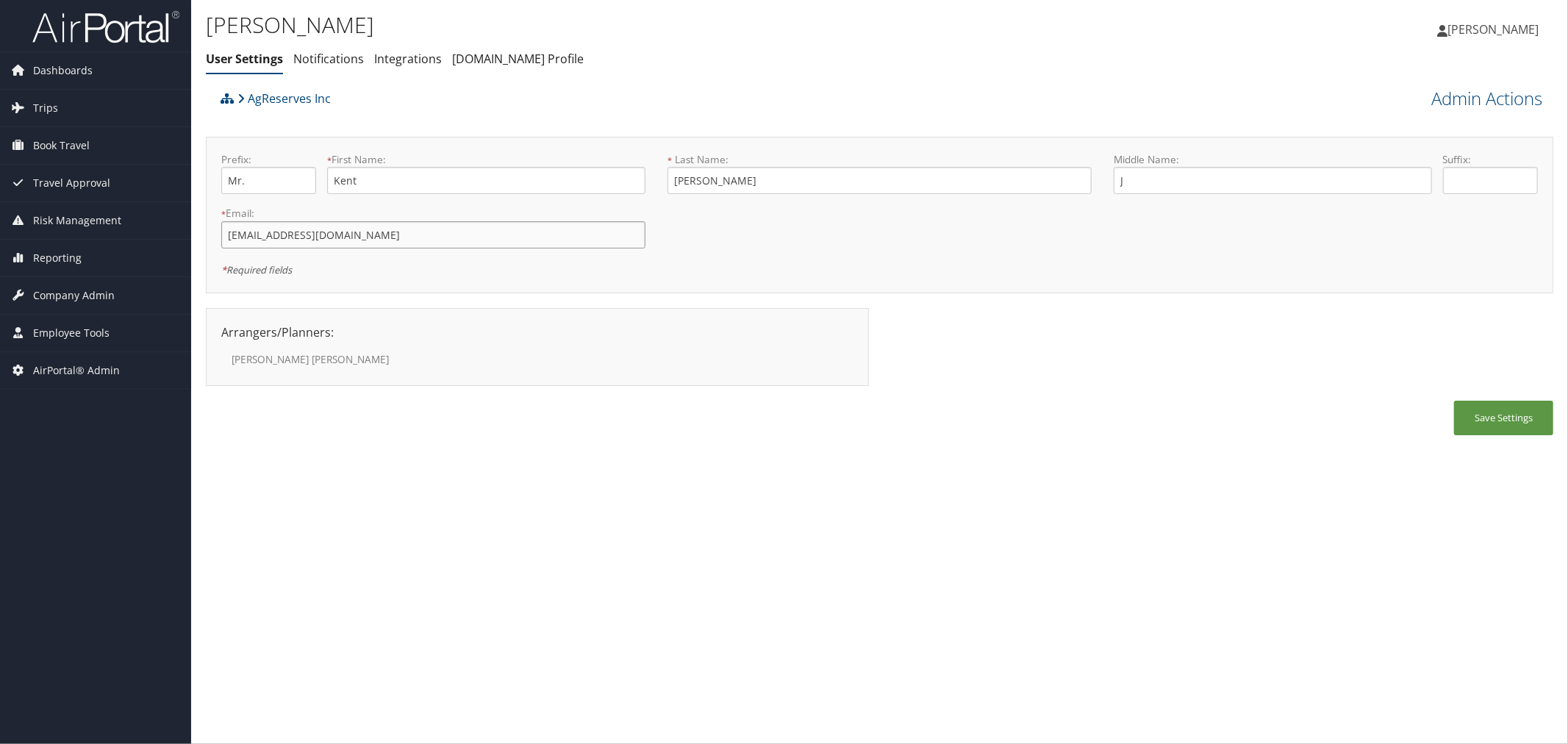
drag, startPoint x: 388, startPoint y: 231, endPoint x: 207, endPoint y: 233, distance: 181.0
click at [207, 233] on div "Prefix: Mr. * First Name: Kent This field is required * Last Name: [PERSON_NAME…" at bounding box center [879, 215] width 1347 height 156
